Goal: Use online tool/utility: Utilize a website feature to perform a specific function

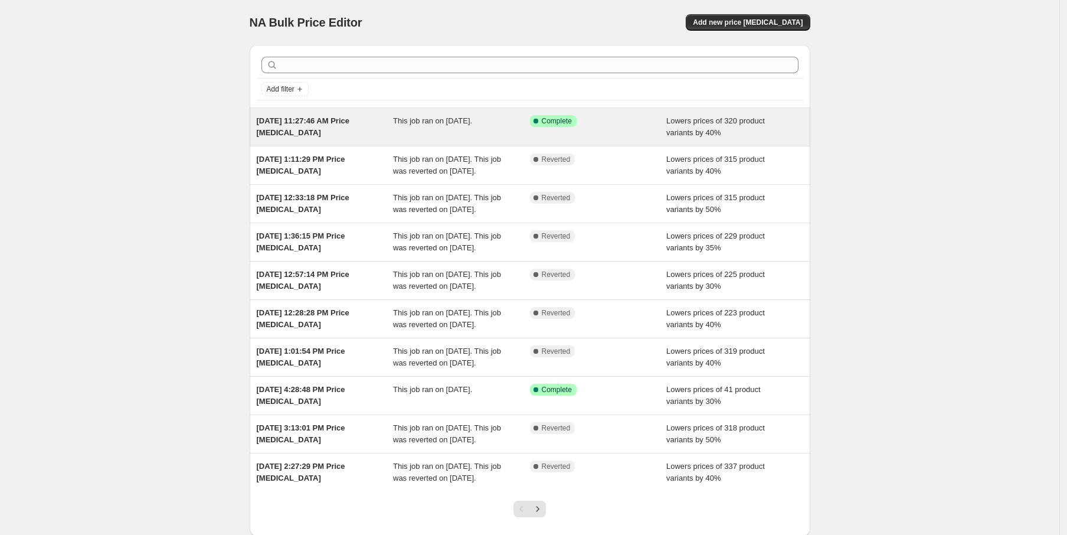
click at [592, 139] on div "Sep 4, 2025, 11:27:46 AM Price change job This job ran on September 4, 2025. Su…" at bounding box center [530, 127] width 561 height 38
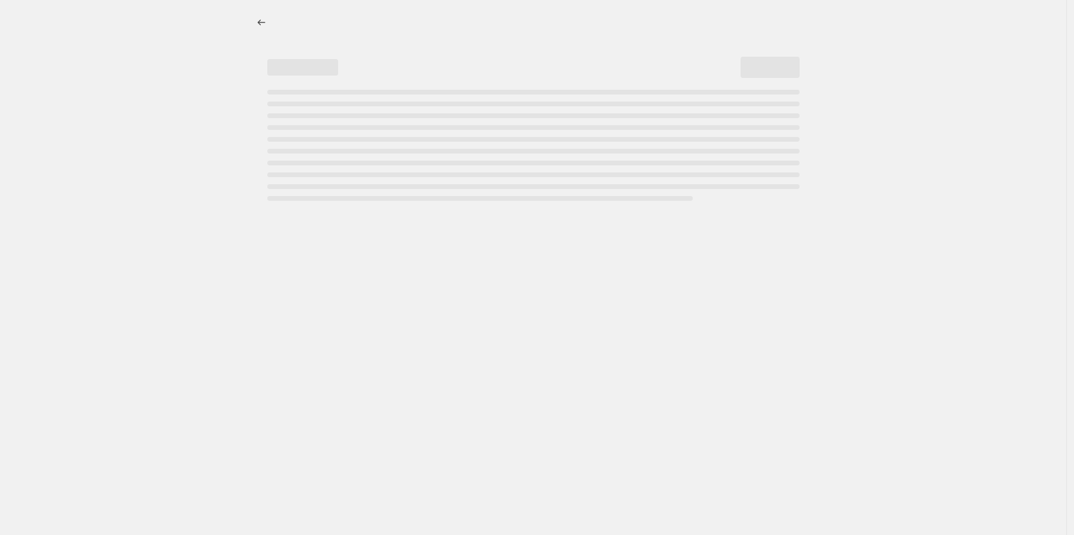
select select "percentage"
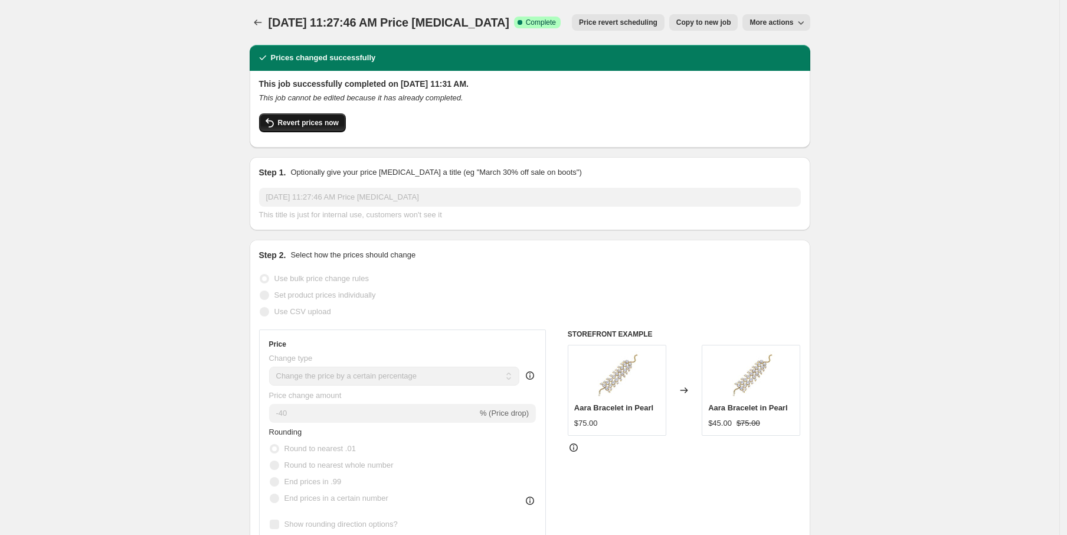
click at [330, 124] on span "Revert prices now" at bounding box center [308, 122] width 61 height 9
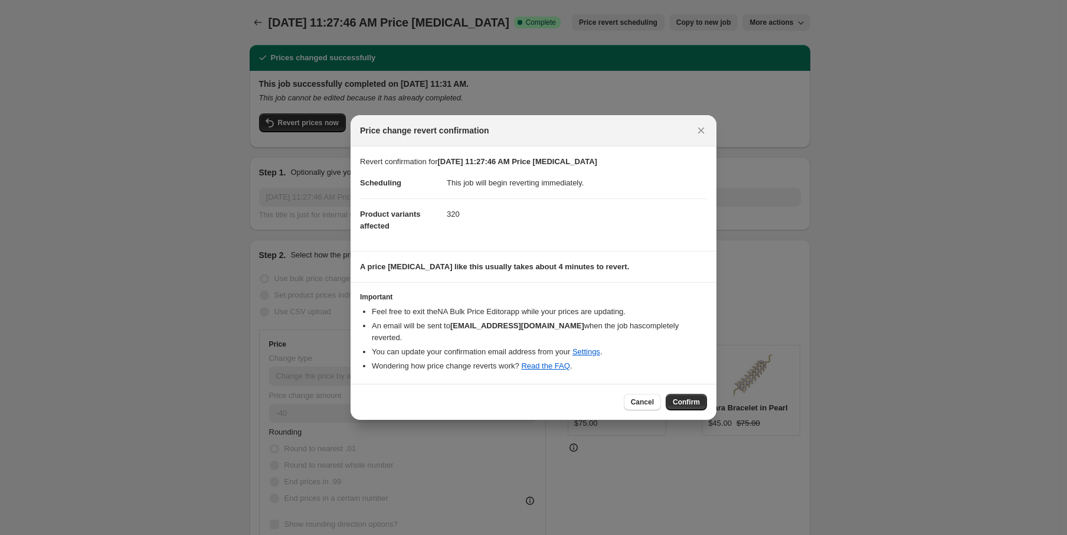
click at [691, 400] on span "Confirm" at bounding box center [686, 401] width 27 height 9
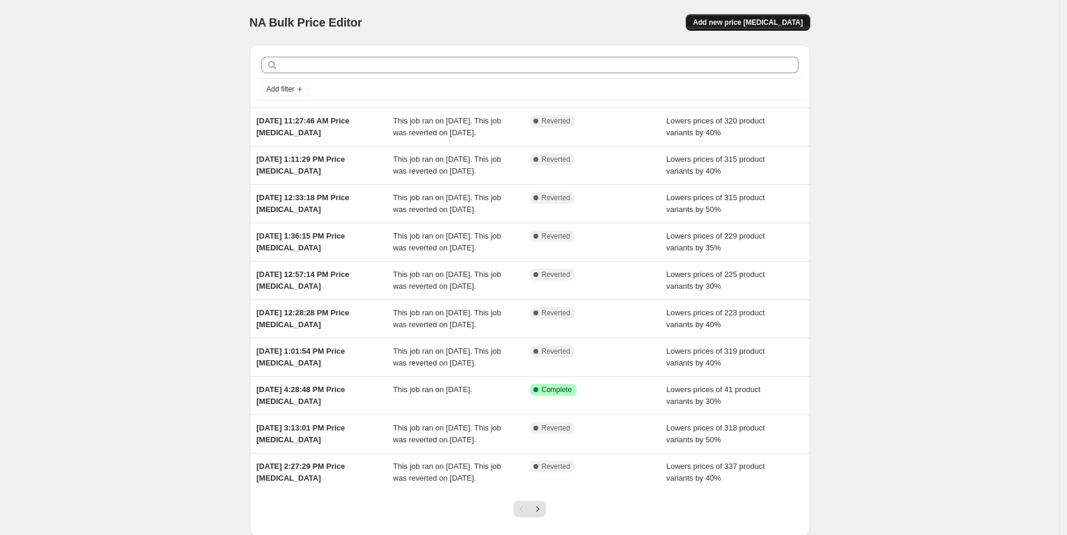
click at [797, 20] on span "Add new price change job" at bounding box center [748, 22] width 110 height 9
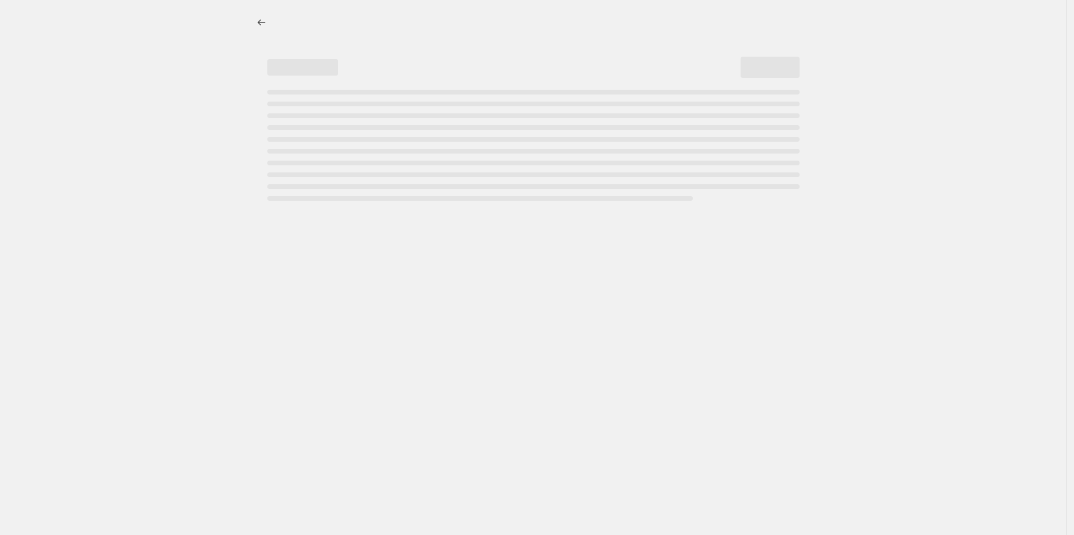
select select "percentage"
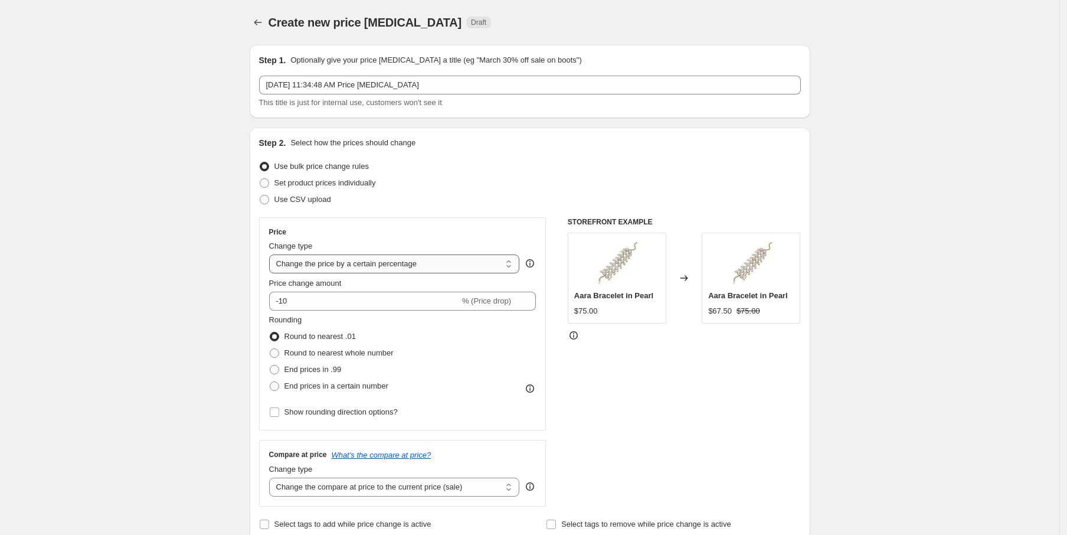
click at [381, 267] on select "Change the price to a certain amount Change the price by a certain amount Chang…" at bounding box center [394, 263] width 251 height 19
click at [269, 182] on span at bounding box center [264, 182] width 9 height 9
click at [260, 179] on input "Set product prices individually" at bounding box center [260, 178] width 1 height 1
radio input "true"
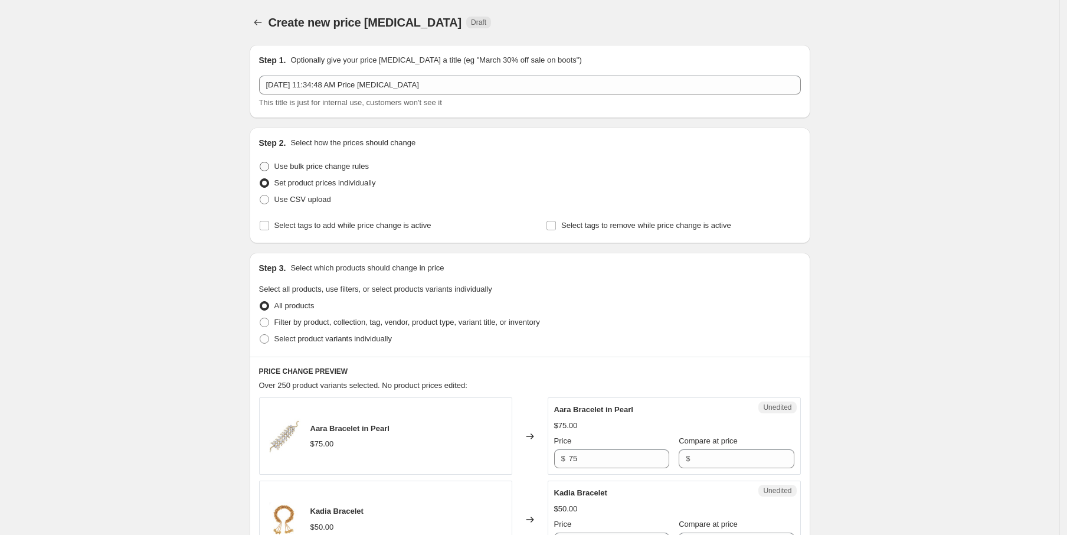
click at [269, 163] on span at bounding box center [264, 166] width 9 height 9
click at [260, 162] on input "Use bulk price change rules" at bounding box center [260, 162] width 1 height 1
radio input "true"
select select "percentage"
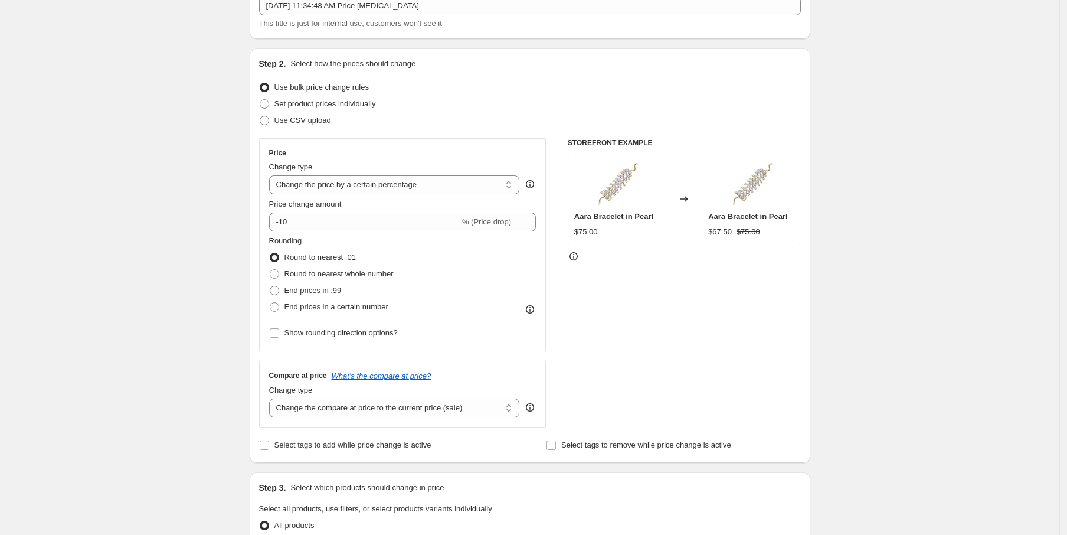
scroll to position [63, 0]
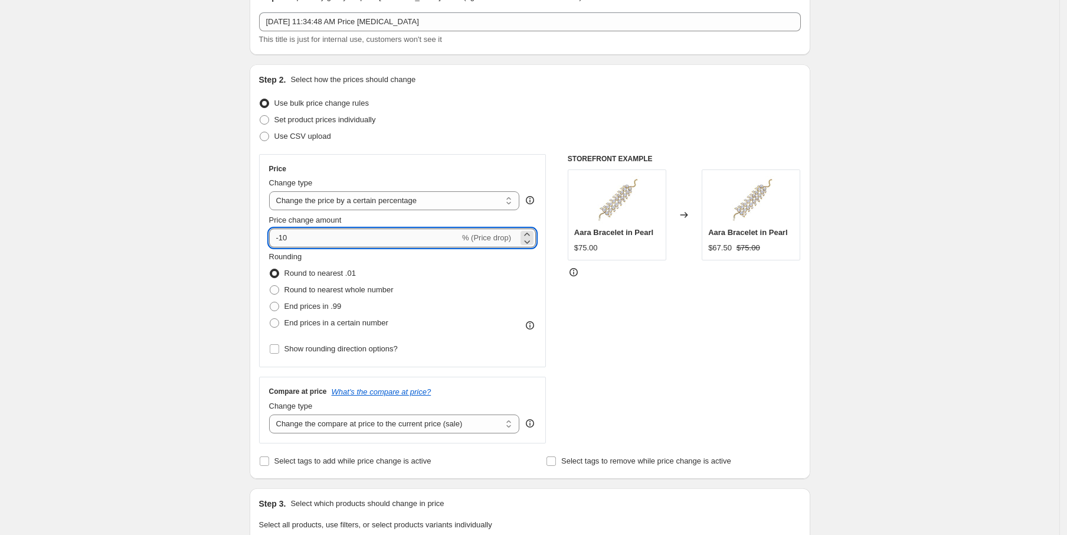
drag, startPoint x: 352, startPoint y: 241, endPoint x: 285, endPoint y: 237, distance: 66.8
click at [285, 237] on input "-10" at bounding box center [364, 237] width 191 height 19
type input "-1"
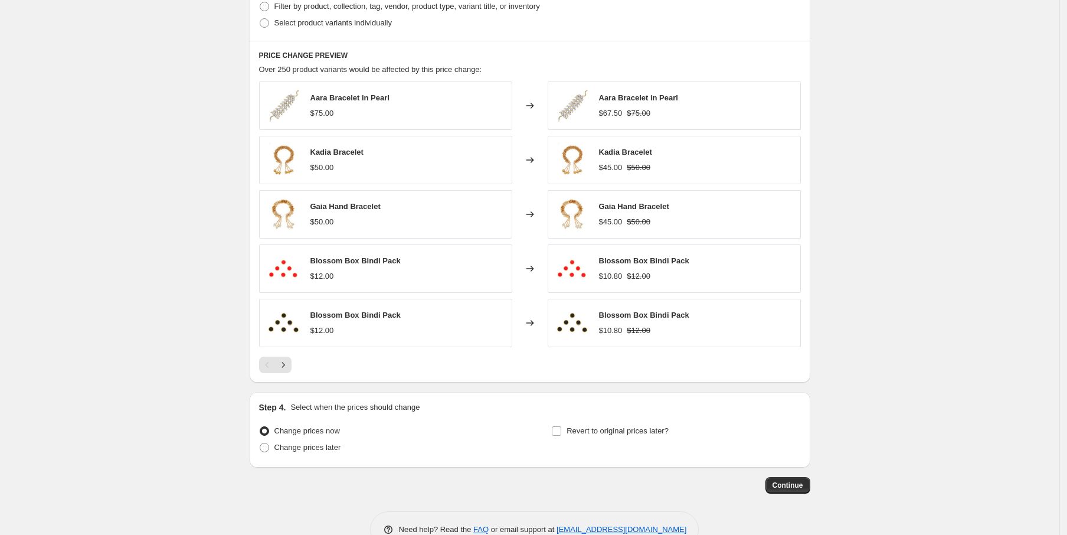
scroll to position [640, 0]
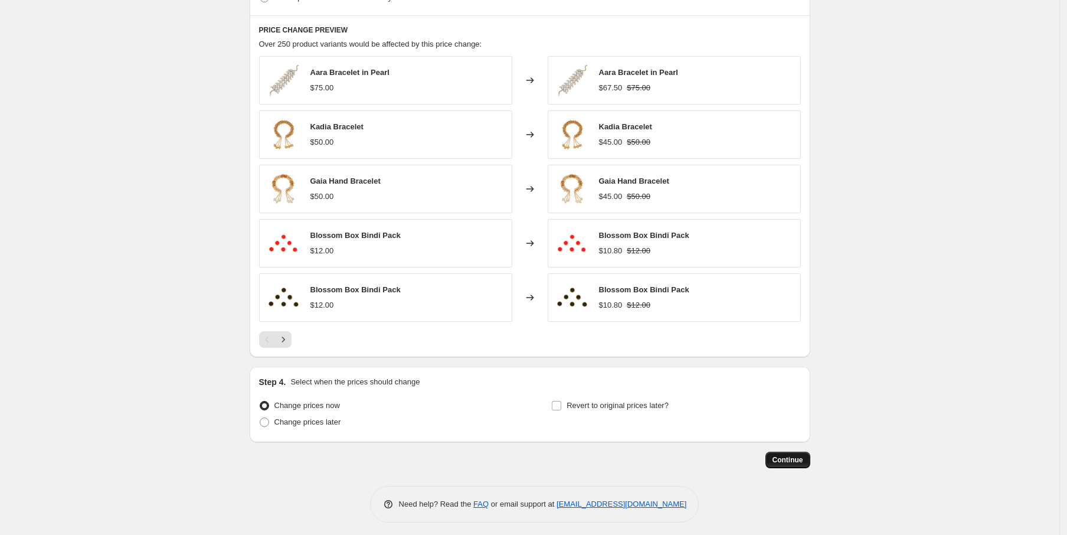
type input "-35"
click at [803, 457] on span "Continue" at bounding box center [788, 459] width 31 height 9
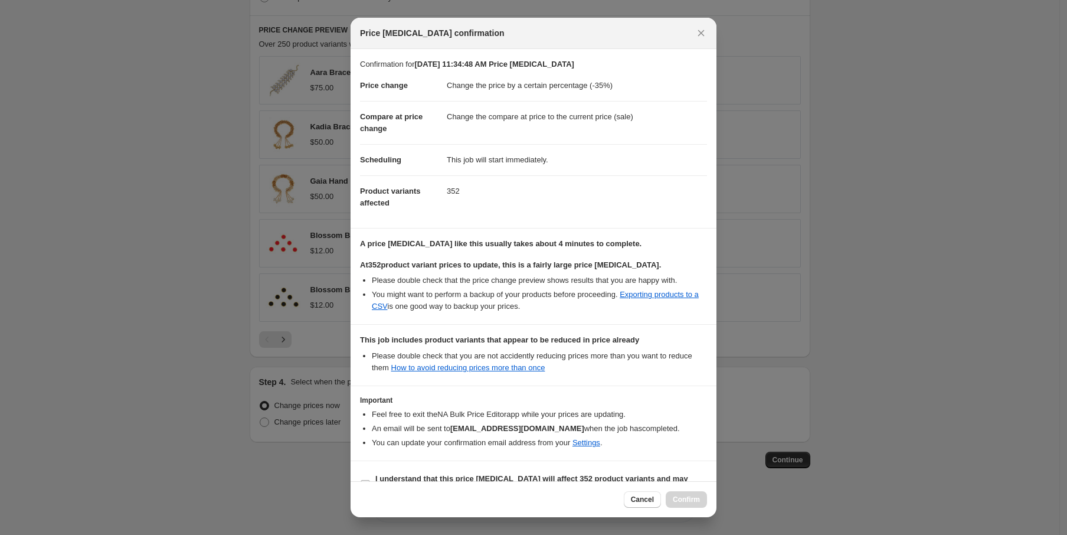
scroll to position [24, 0]
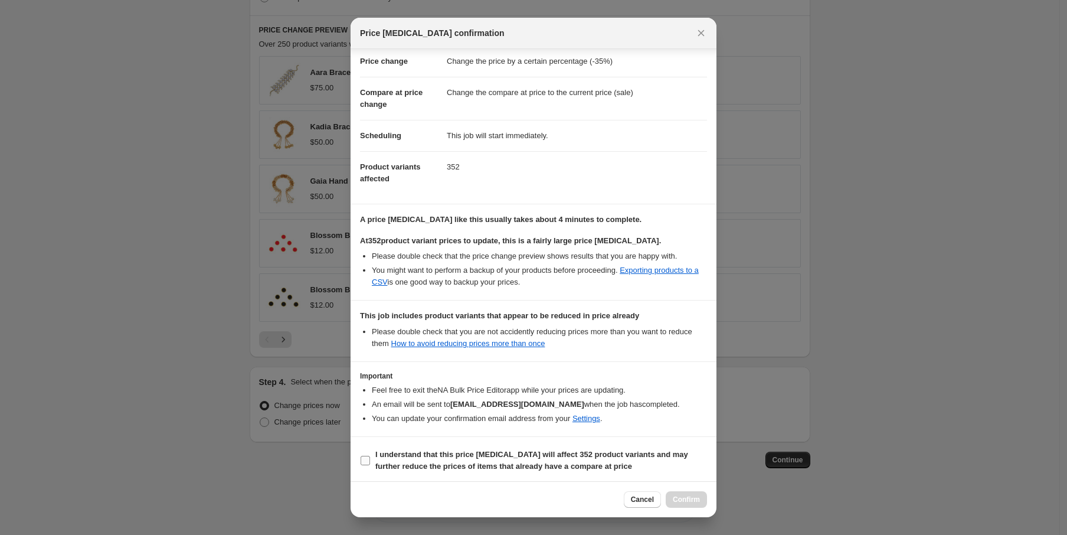
click at [368, 458] on input "I understand that this price change job will affect 352 product variants and ma…" at bounding box center [365, 460] width 9 height 9
checkbox input "true"
click at [699, 499] on span "Confirm" at bounding box center [686, 499] width 27 height 9
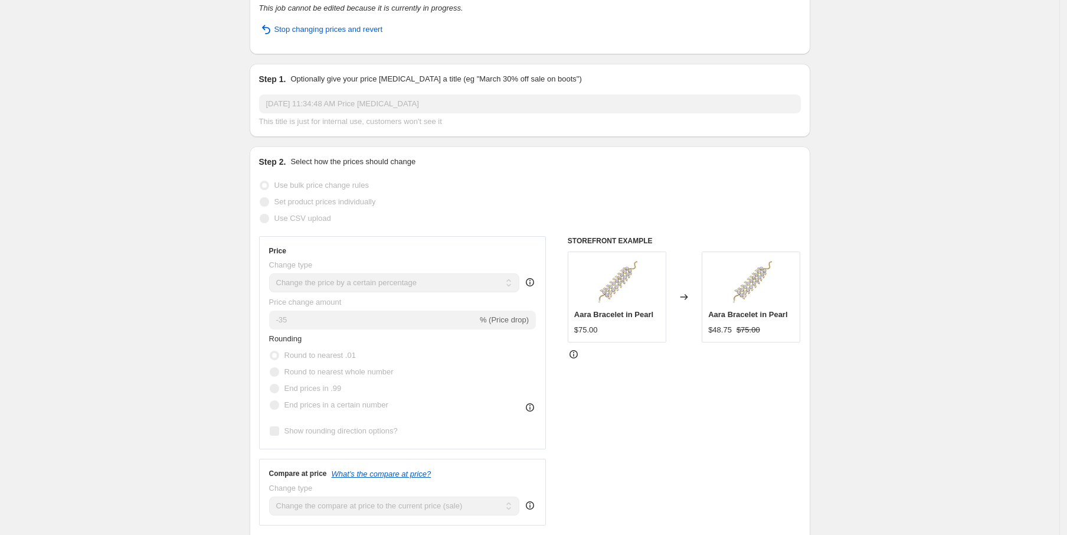
scroll to position [66, 0]
select select "percentage"
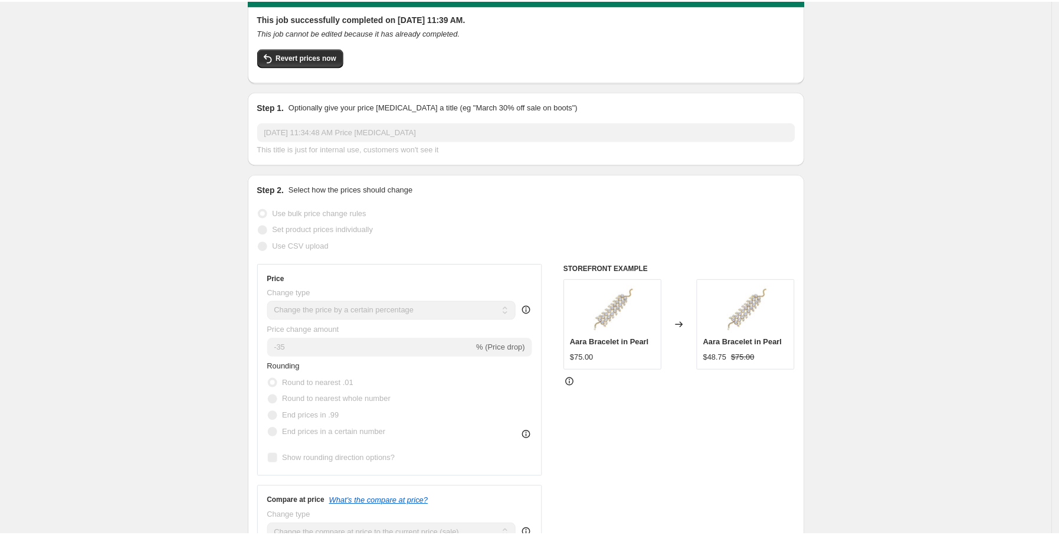
scroll to position [0, 0]
